Goal: Task Accomplishment & Management: Manage account settings

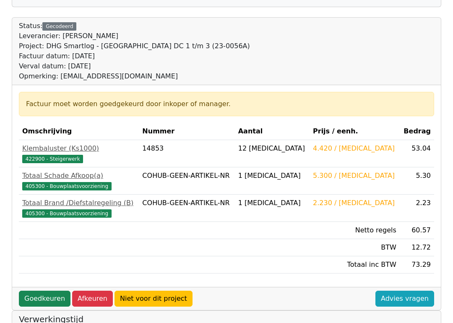
scroll to position [78, 0]
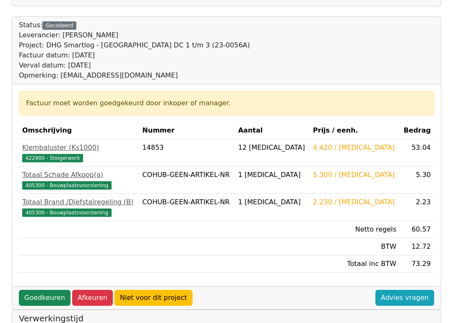
click at [47, 290] on link "Goedkeuren" at bounding box center [45, 298] width 52 height 16
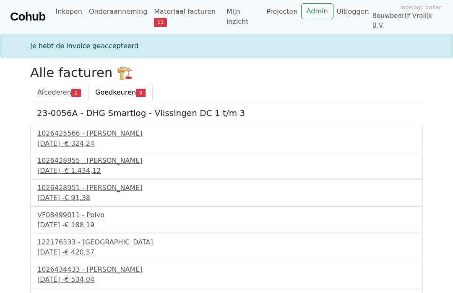
click at [105, 129] on div "1026425566 - Boels Verhuur" at bounding box center [226, 134] width 378 height 10
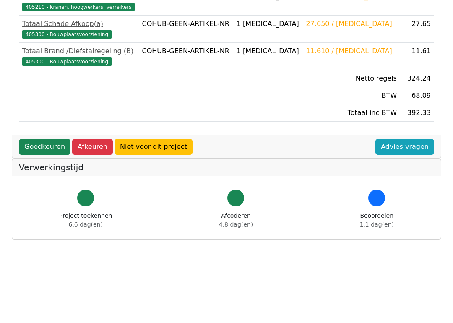
scroll to position [256, 0]
click at [47, 140] on link "Goedkeuren" at bounding box center [45, 147] width 52 height 16
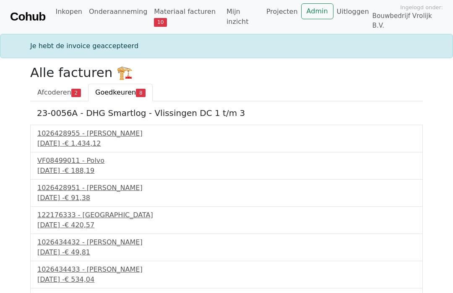
click at [73, 139] on div "18 september 2025 - € 1.434,12" at bounding box center [226, 144] width 378 height 10
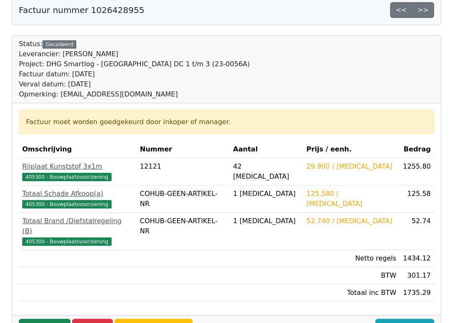
scroll to position [68, 0]
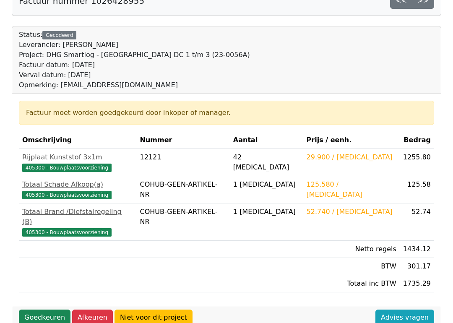
click at [43, 293] on link "Goedkeuren" at bounding box center [45, 318] width 52 height 16
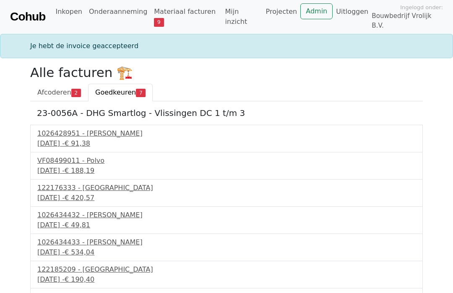
click at [72, 139] on div "18 september 2025 - € 91,38" at bounding box center [226, 144] width 378 height 10
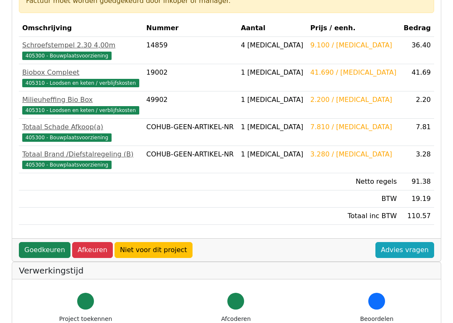
scroll to position [181, 0]
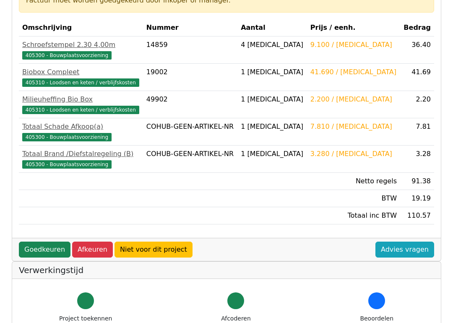
click at [43, 242] on link "Goedkeuren" at bounding box center [45, 249] width 52 height 16
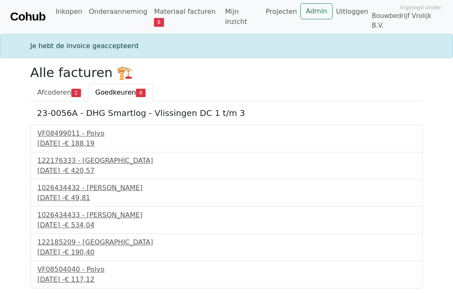
click at [83, 139] on div "[DATE] - € 188,19" at bounding box center [226, 144] width 378 height 10
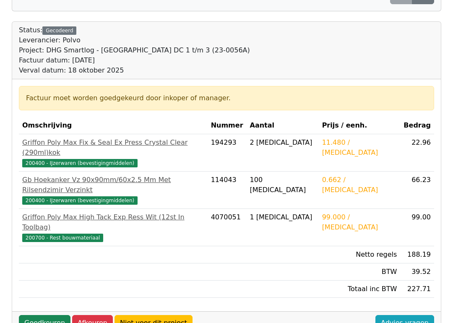
scroll to position [73, 0]
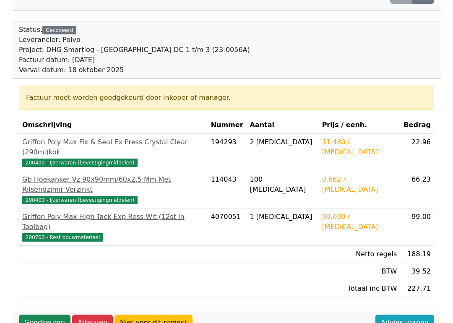
click at [43, 293] on link "Goedkeuren" at bounding box center [45, 322] width 52 height 16
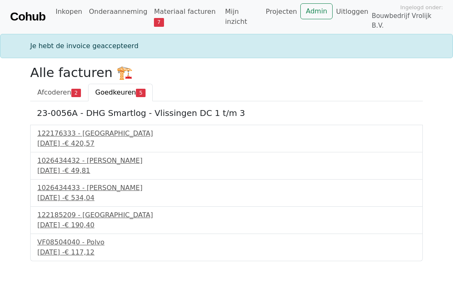
click at [69, 139] on div "19 september 2025 - € 420,57" at bounding box center [226, 144] width 378 height 10
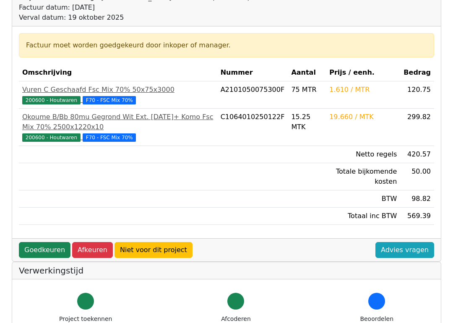
scroll to position [126, 0]
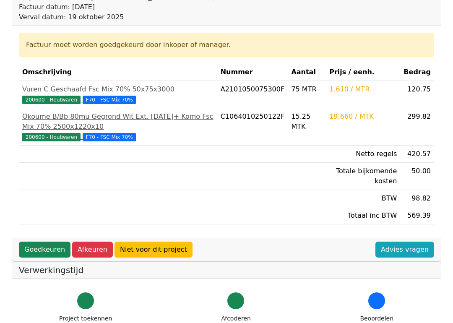
click at [44, 244] on link "Goedkeuren" at bounding box center [45, 249] width 52 height 16
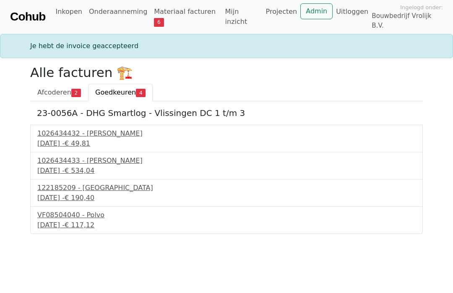
click at [64, 130] on div "1026434432 - [PERSON_NAME]" at bounding box center [226, 134] width 378 height 10
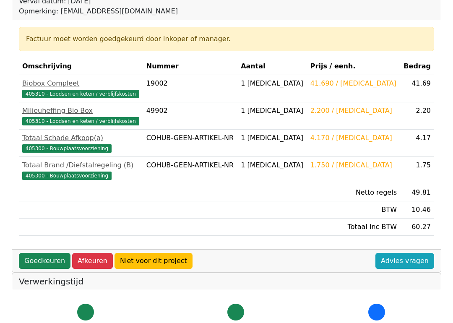
scroll to position [142, 0]
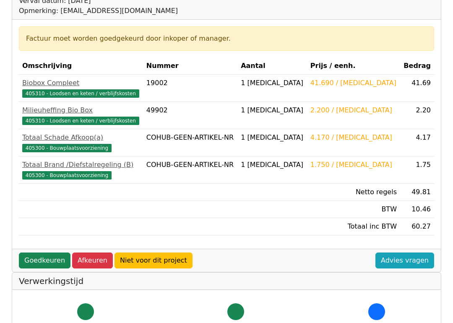
click at [47, 256] on link "Goedkeuren" at bounding box center [45, 261] width 52 height 16
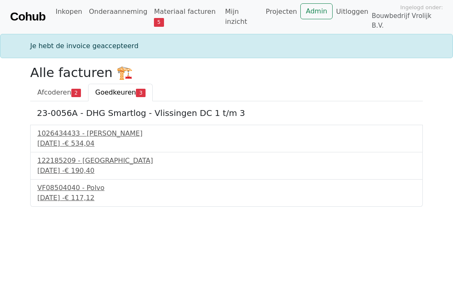
click at [65, 139] on div "21 september 2025 - € 534,04" at bounding box center [226, 144] width 378 height 10
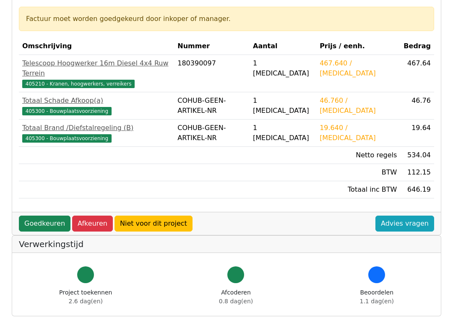
scroll to position [162, 0]
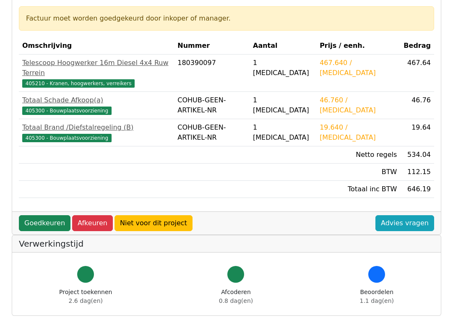
click at [39, 215] on link "Goedkeuren" at bounding box center [45, 223] width 52 height 16
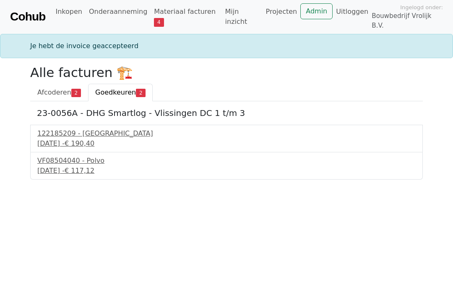
click at [65, 139] on div "[DATE] - € 190,40" at bounding box center [226, 144] width 378 height 10
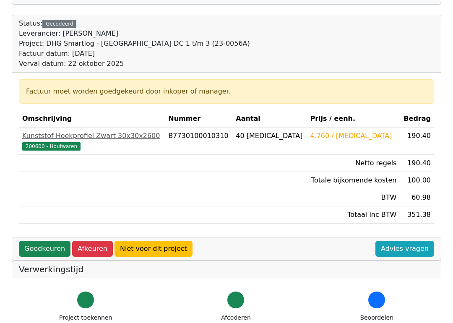
scroll to position [82, 0]
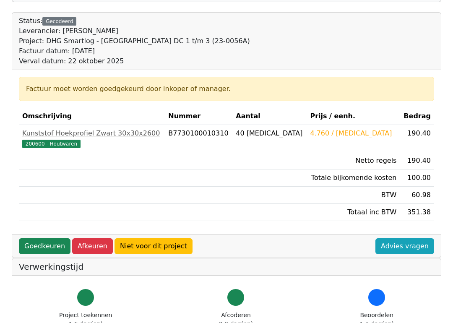
click at [46, 238] on link "Goedkeuren" at bounding box center [45, 246] width 52 height 16
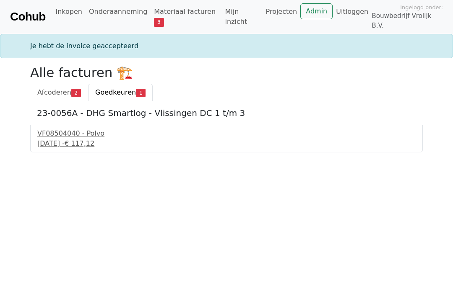
click at [57, 139] on div "22 september 2025 - € 117,12" at bounding box center [226, 144] width 378 height 10
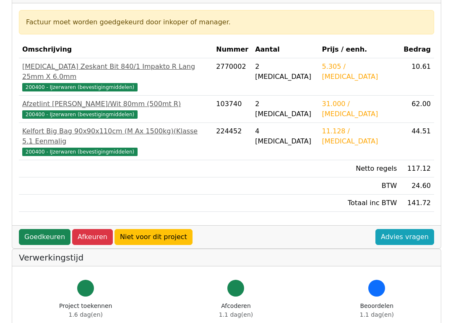
scroll to position [149, 0]
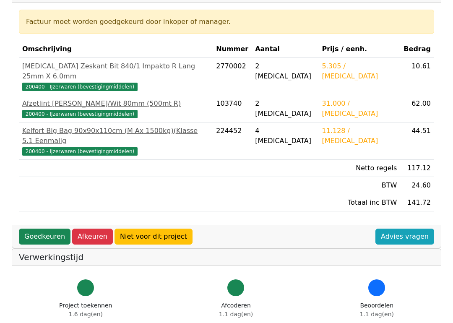
click at [45, 229] on link "Goedkeuren" at bounding box center [45, 237] width 52 height 16
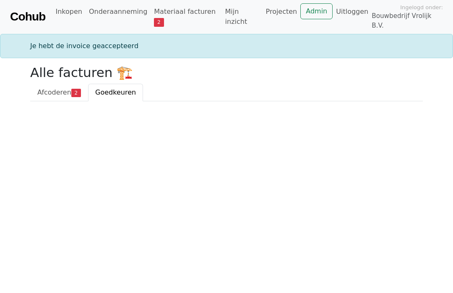
click at [184, 12] on link "Materiaal facturen 2" at bounding box center [186, 16] width 71 height 27
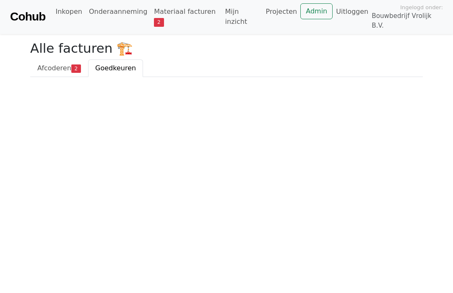
click at [63, 64] on span "Afcoderen" at bounding box center [54, 68] width 34 height 8
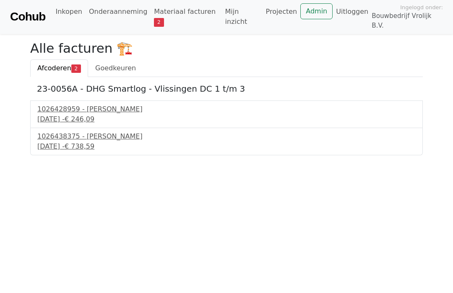
click at [67, 105] on div "1026428959 - [PERSON_NAME]" at bounding box center [226, 109] width 378 height 10
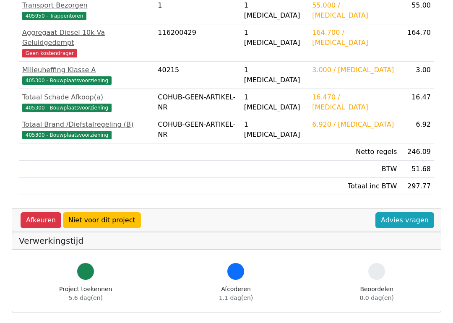
scroll to position [247, 0]
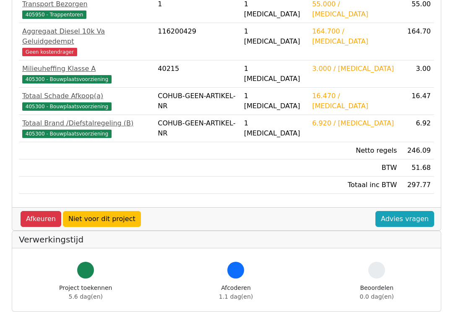
click at [167, 207] on div "Afkeuren Niet voor dit project Advies vragen" at bounding box center [226, 218] width 428 height 23
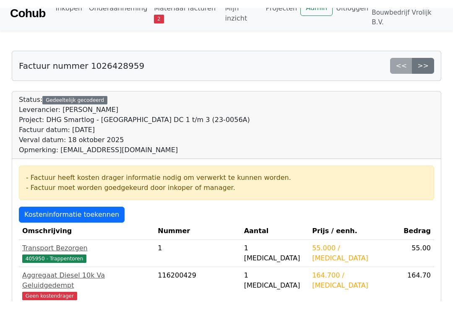
scroll to position [0, 0]
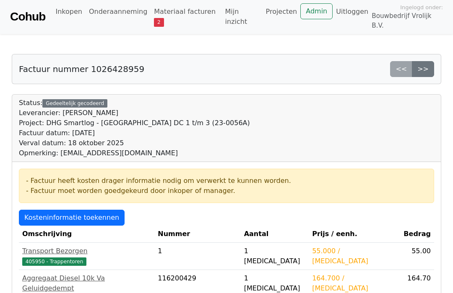
click at [72, 210] on link "Kosteninformatie toekennen" at bounding box center [72, 218] width 106 height 16
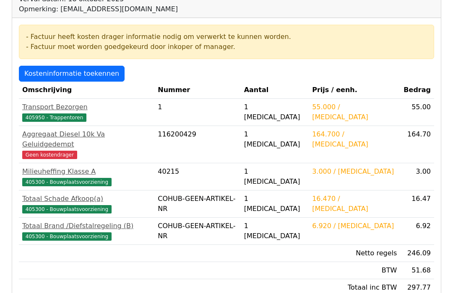
scroll to position [143, 0]
